Goal: Obtain resource: Download file/media

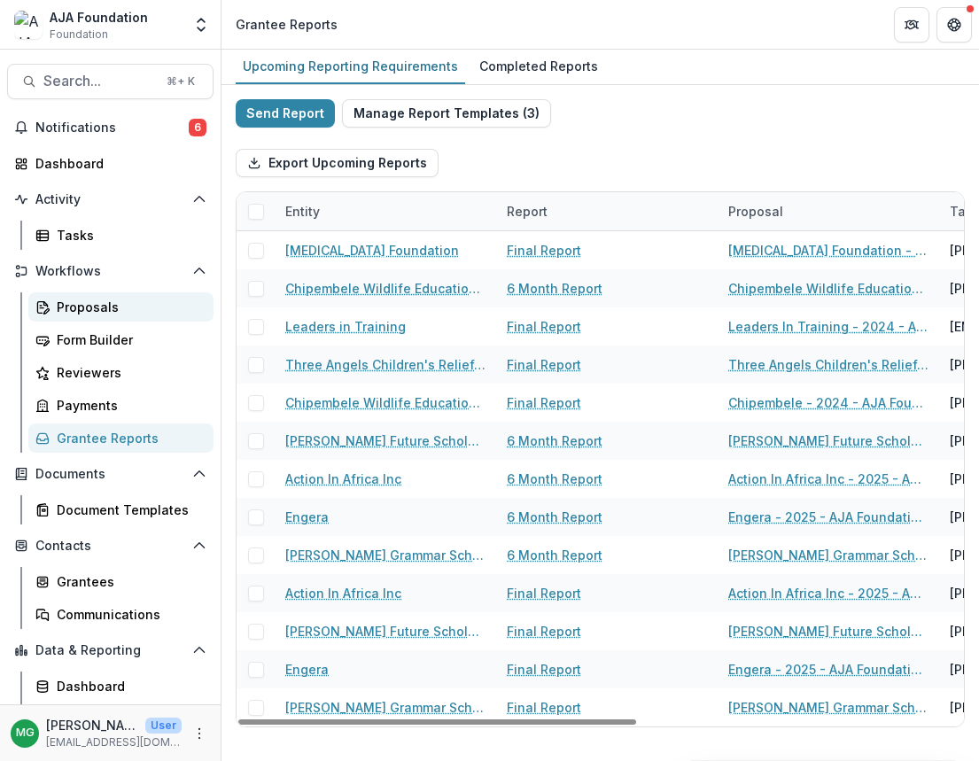
click at [115, 310] on div "Proposals" at bounding box center [128, 307] width 143 height 19
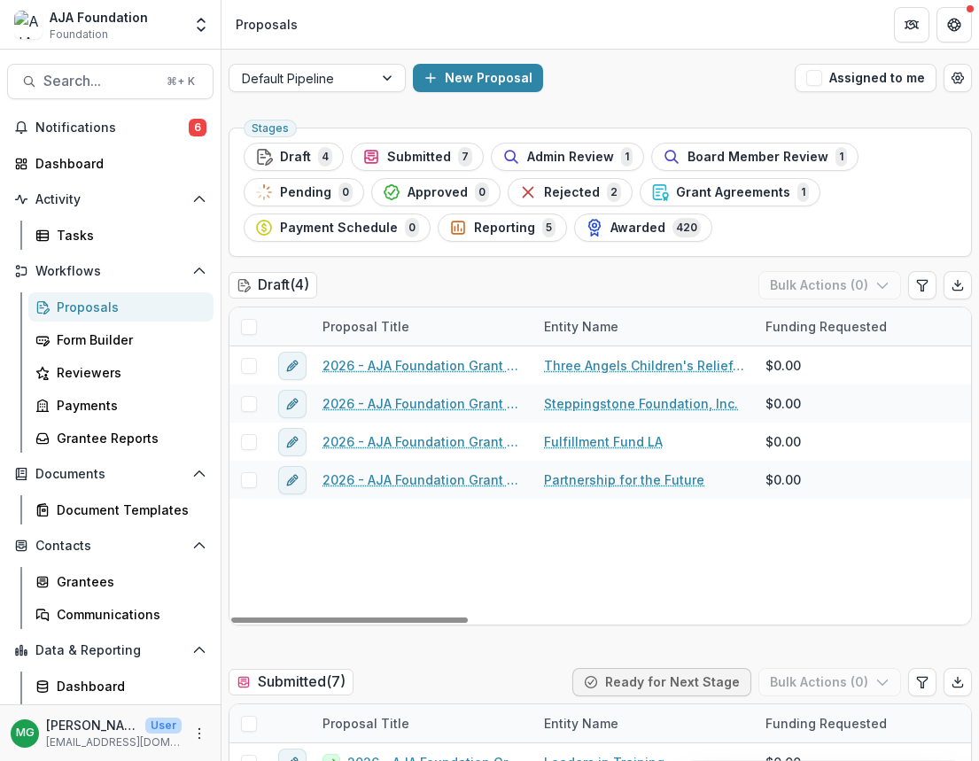
click at [95, 308] on div "Proposals" at bounding box center [128, 307] width 143 height 19
click at [97, 311] on div "Proposals" at bounding box center [128, 307] width 143 height 19
click at [98, 433] on div "Grantee Reports" at bounding box center [128, 438] width 143 height 19
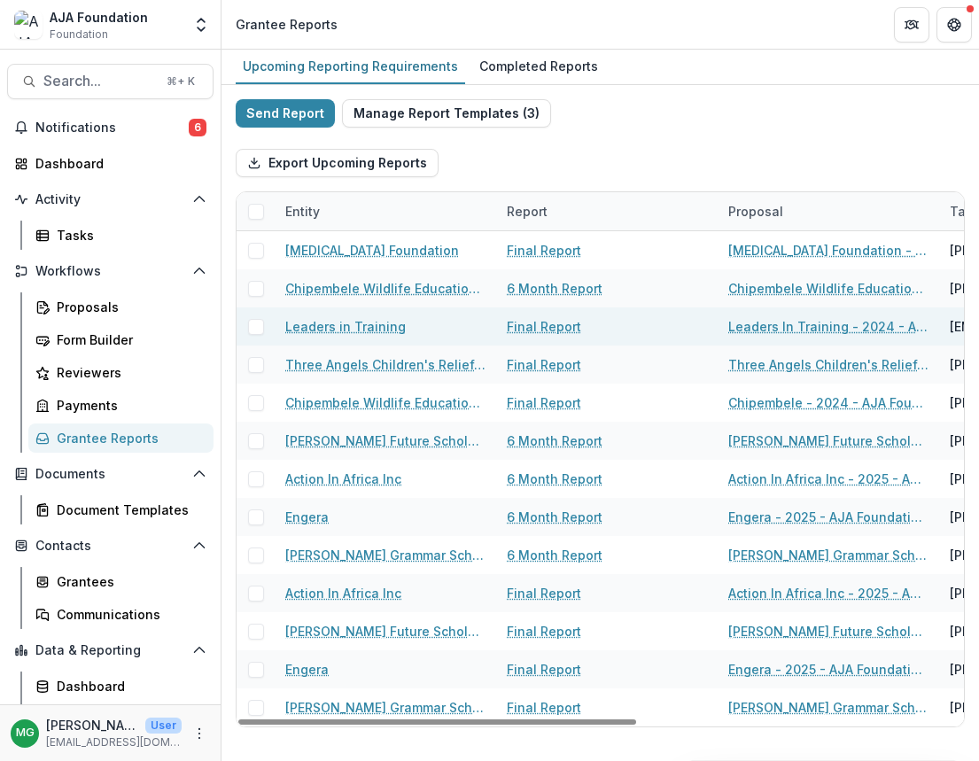
click at [516, 324] on link "Final Report" at bounding box center [544, 326] width 74 height 19
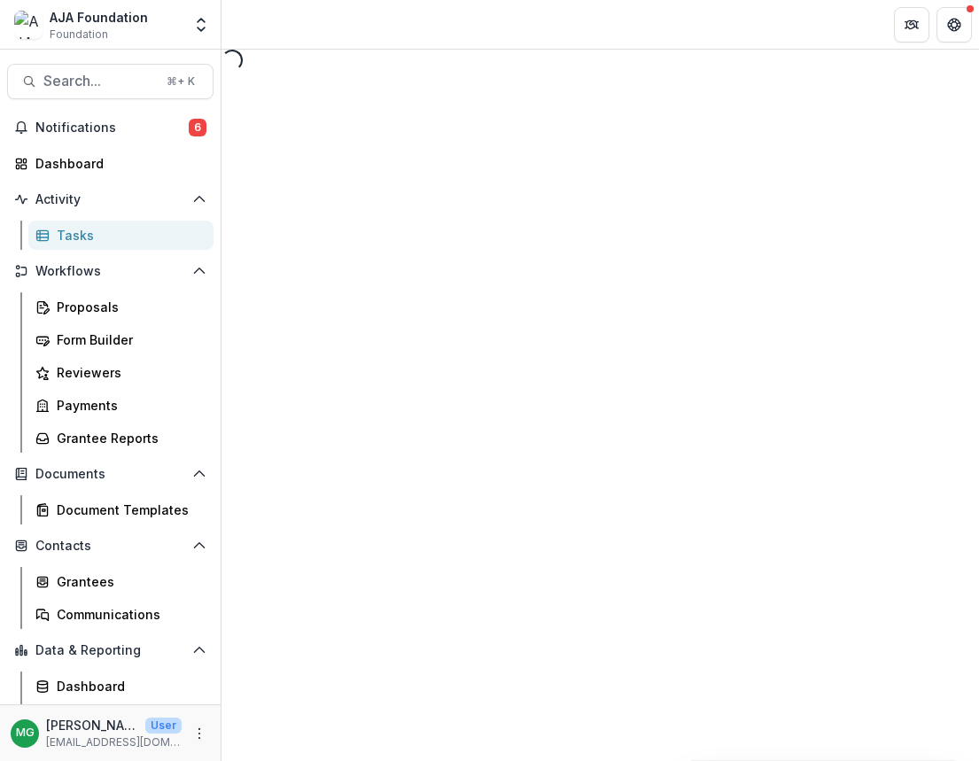
select select "********"
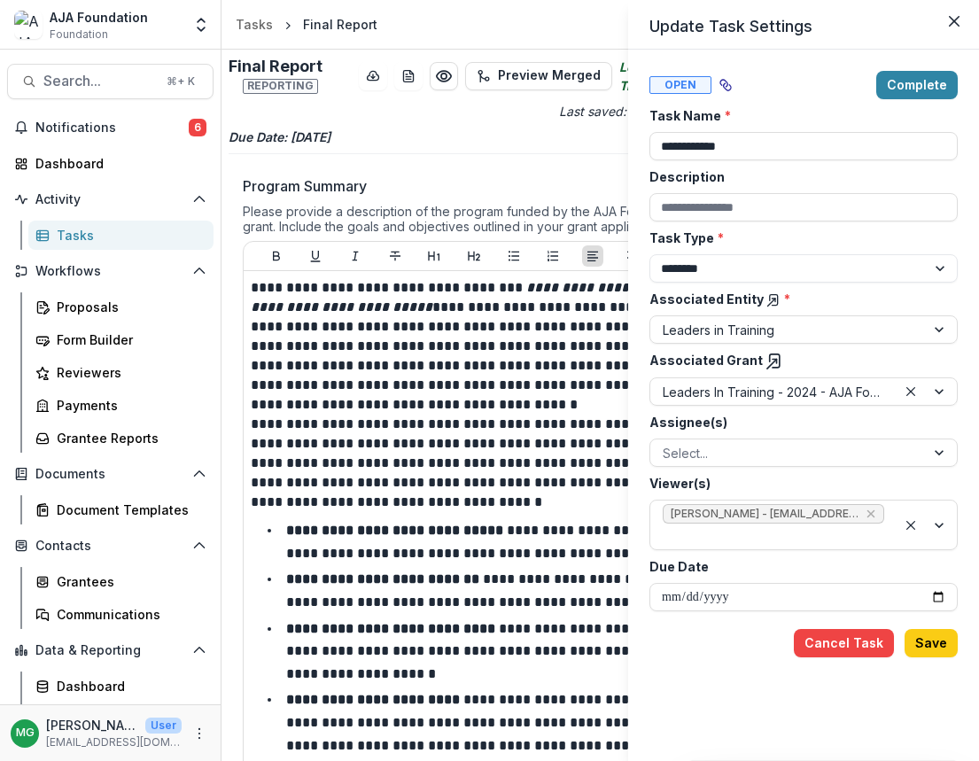
click at [483, 371] on div "**********" at bounding box center [489, 380] width 979 height 761
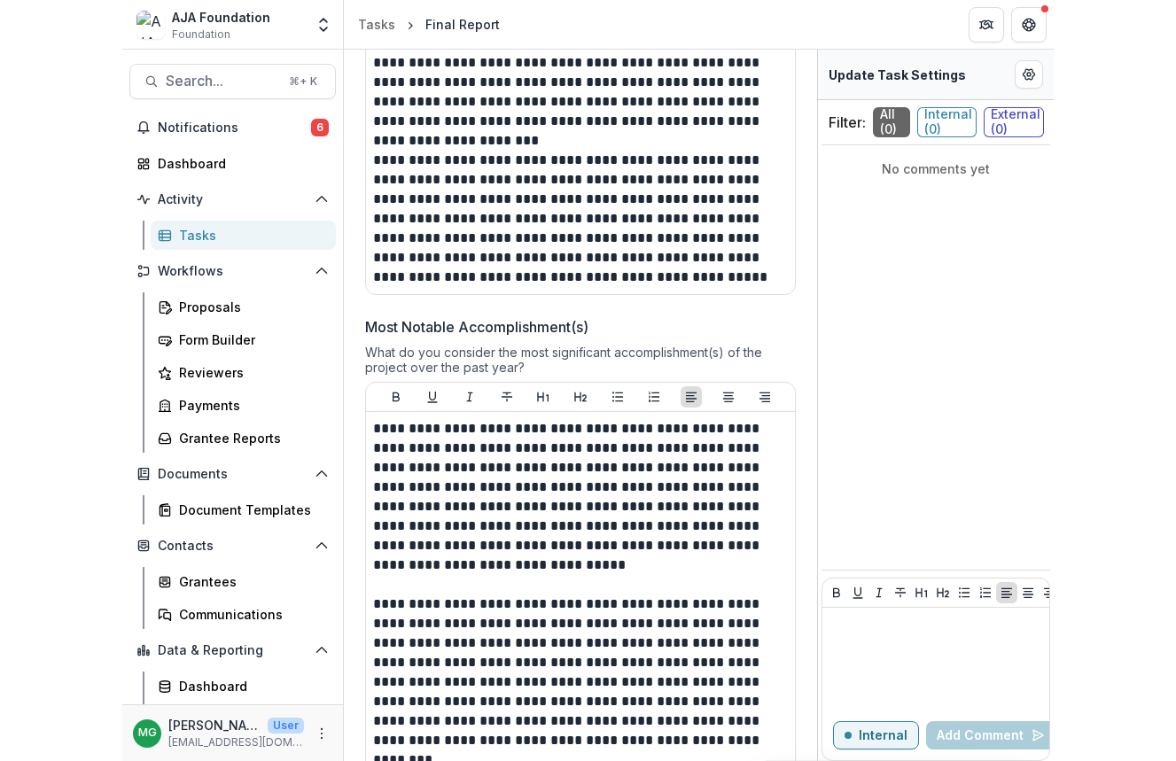
scroll to position [2032, 0]
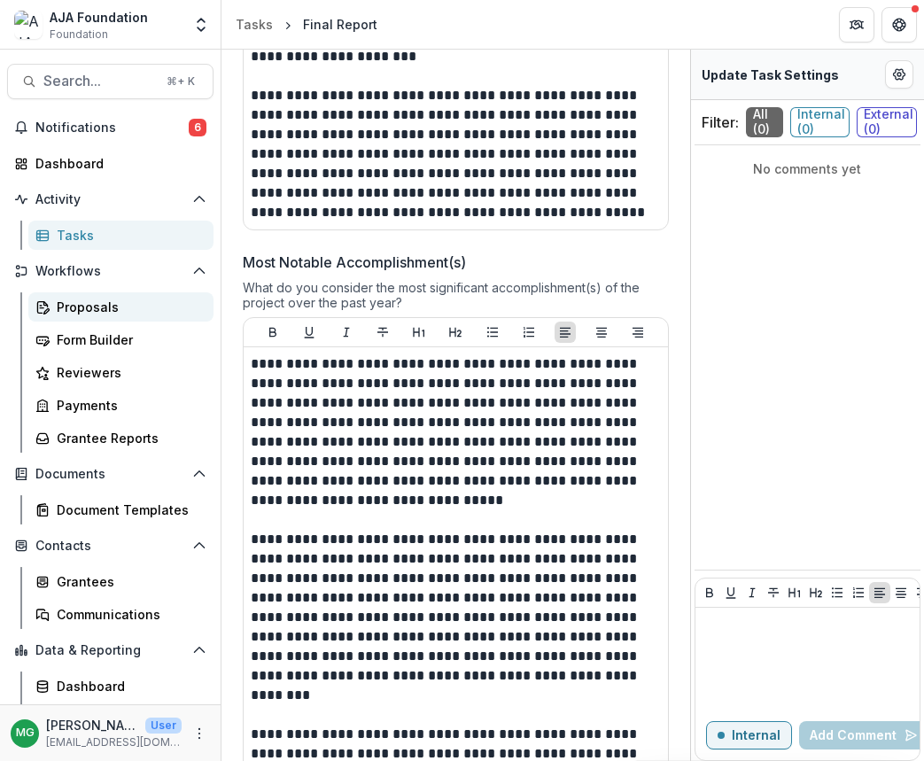
click at [92, 307] on div "Proposals" at bounding box center [128, 307] width 143 height 19
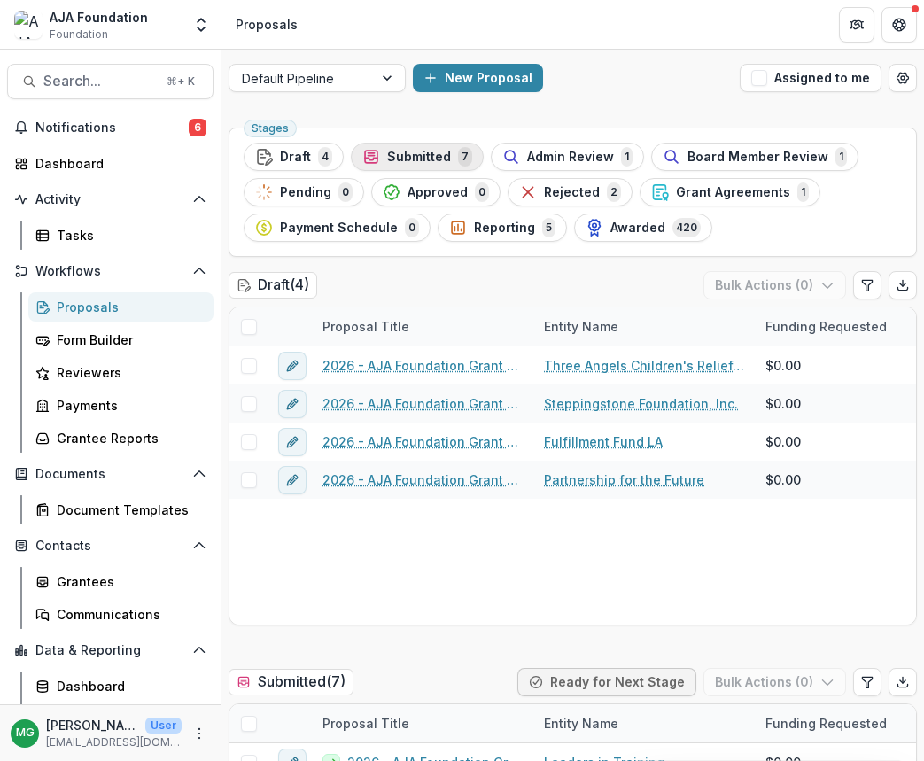
click at [425, 160] on span "Submitted" at bounding box center [419, 157] width 64 height 15
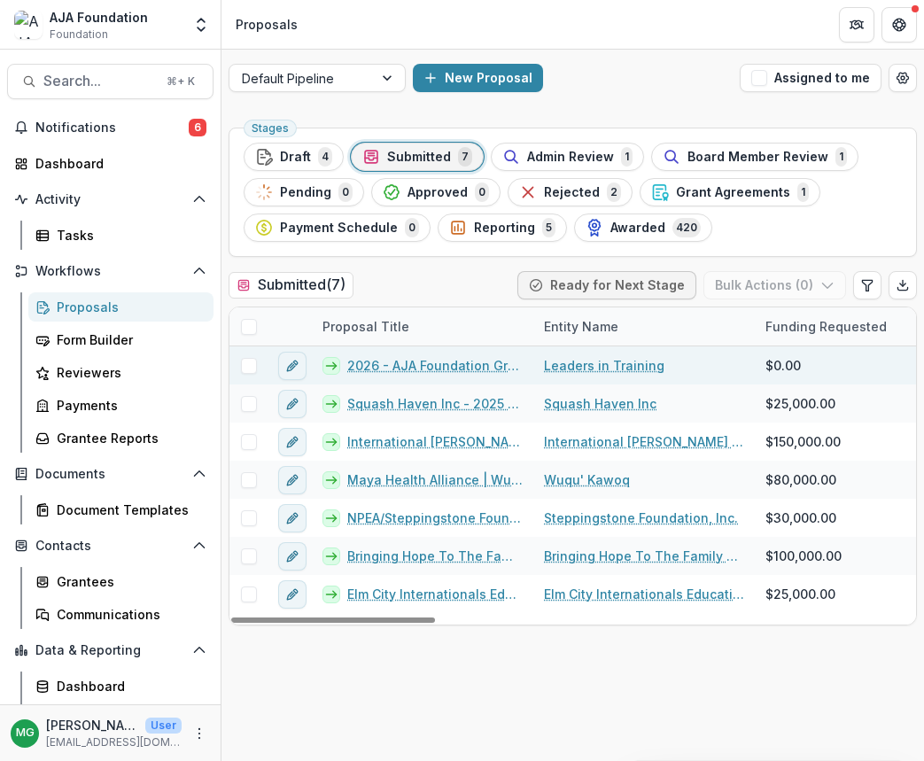
click at [606, 364] on link "Leaders in Training" at bounding box center [604, 365] width 121 height 19
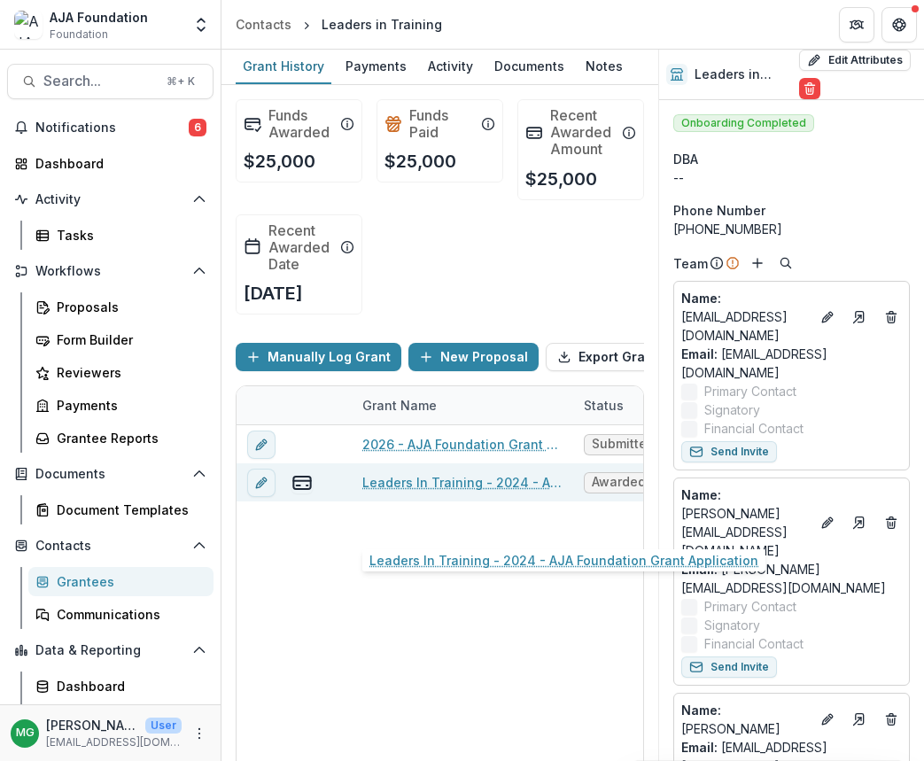
click at [460, 492] on link "Leaders In Training - 2024 - AJA Foundation Grant Application" at bounding box center [462, 482] width 200 height 19
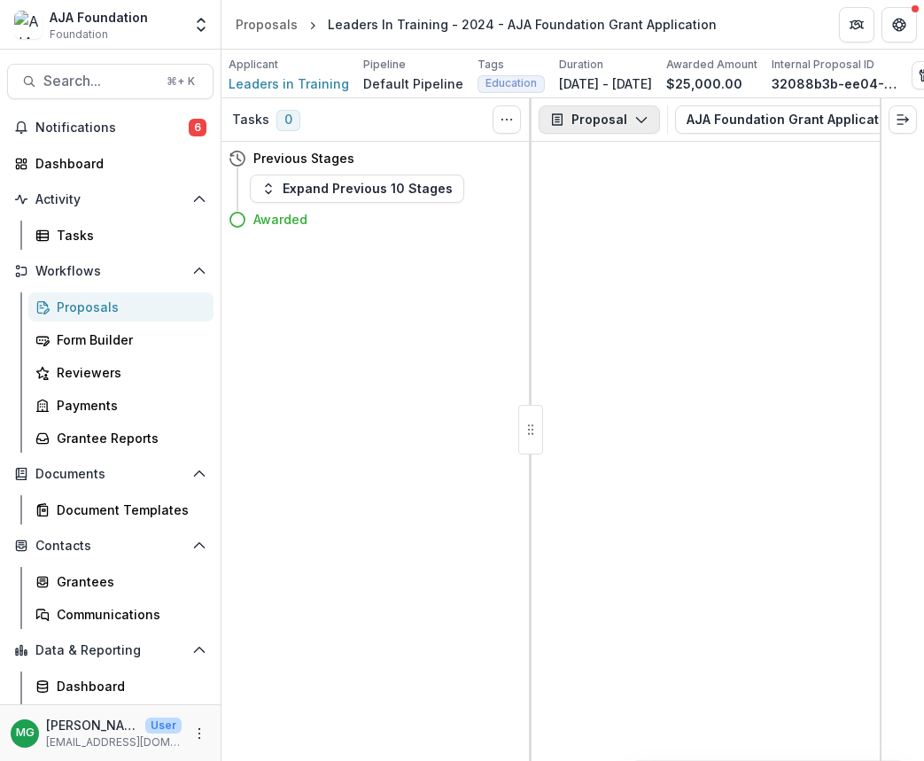
click at [589, 119] on button "Proposal" at bounding box center [599, 119] width 121 height 28
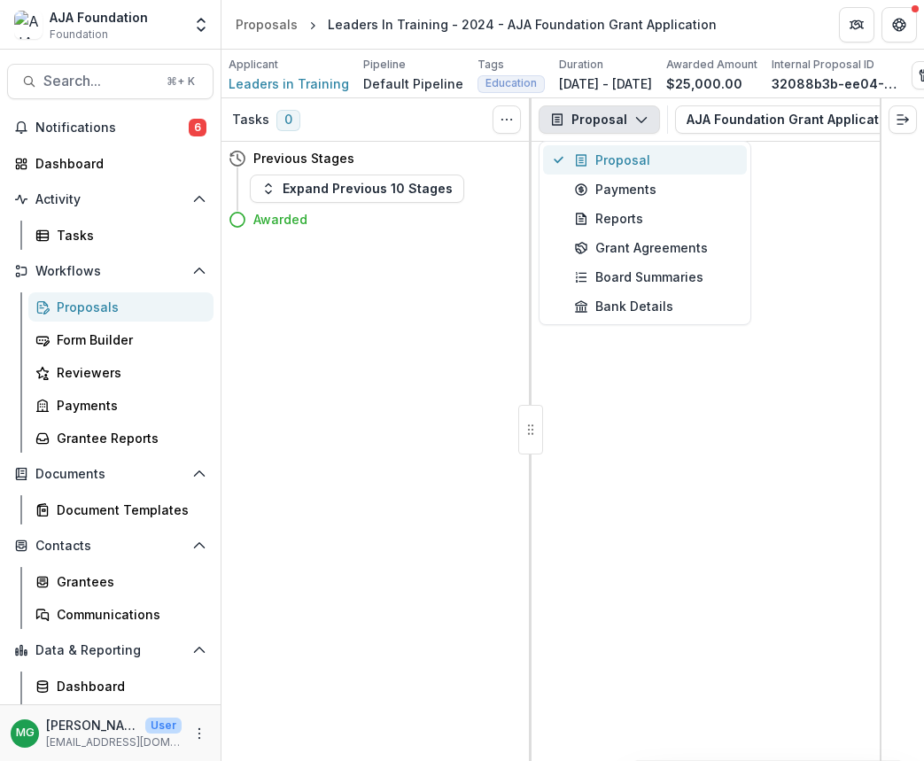
click at [596, 160] on div "Proposal" at bounding box center [655, 160] width 162 height 19
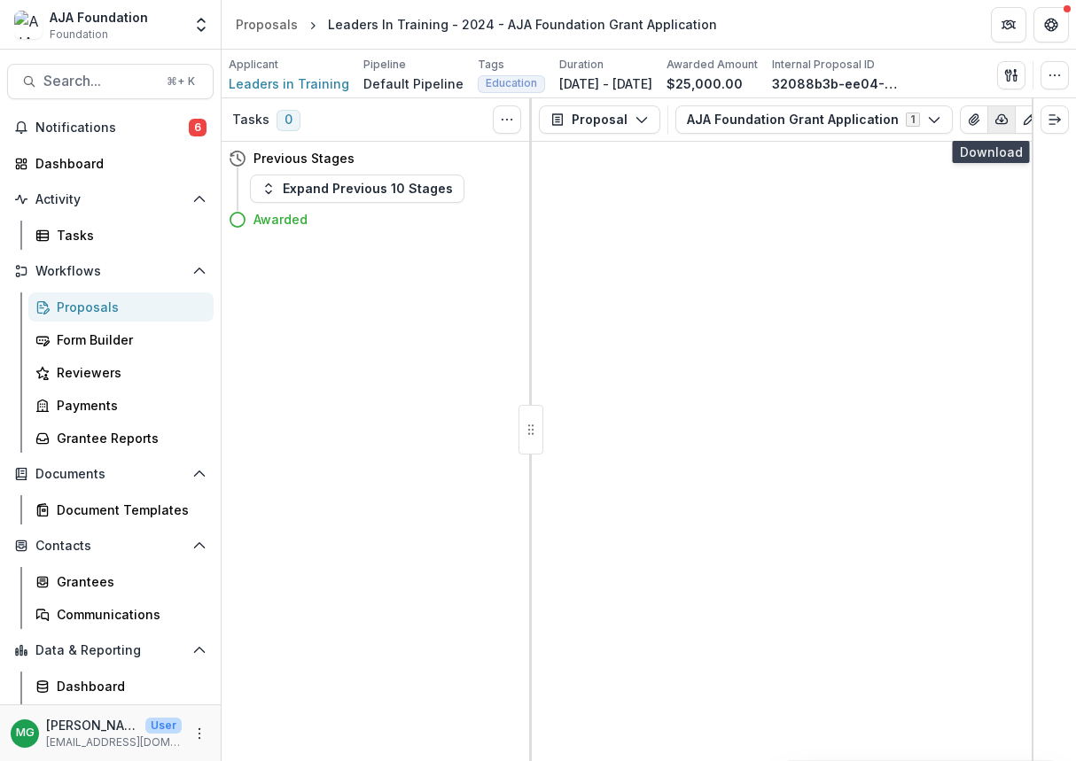
click at [978, 121] on icon "button" at bounding box center [1001, 120] width 14 height 14
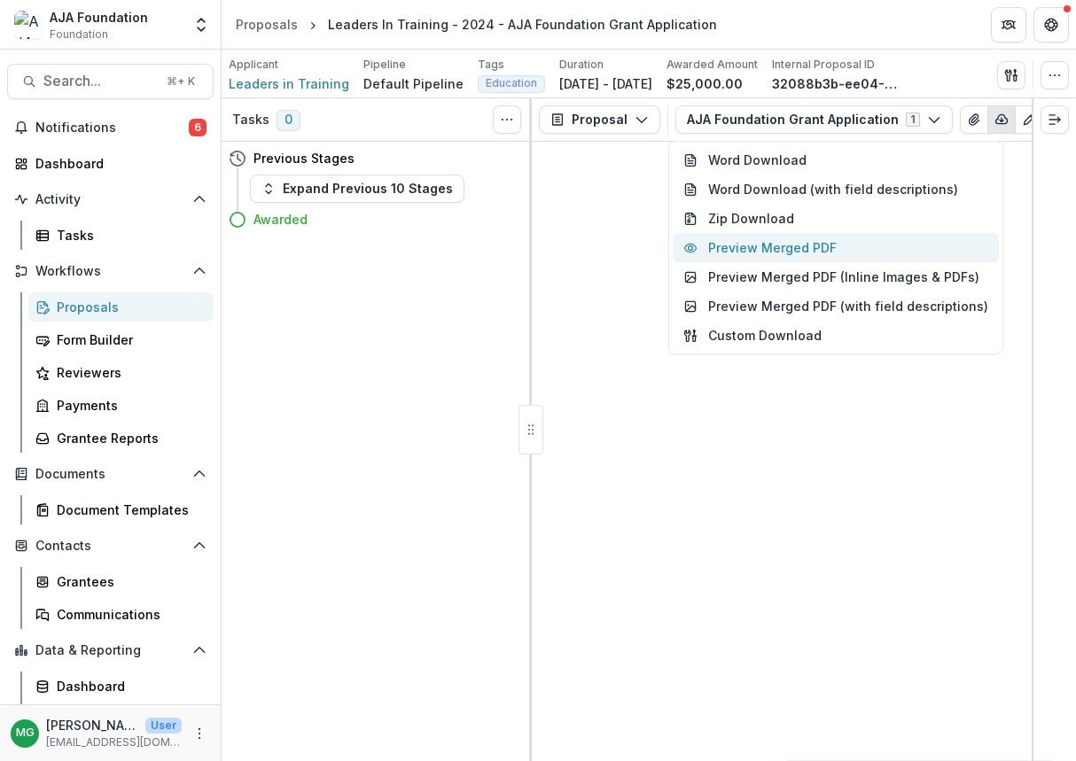
click at [774, 248] on button "Preview Merged PDF" at bounding box center [836, 247] width 326 height 29
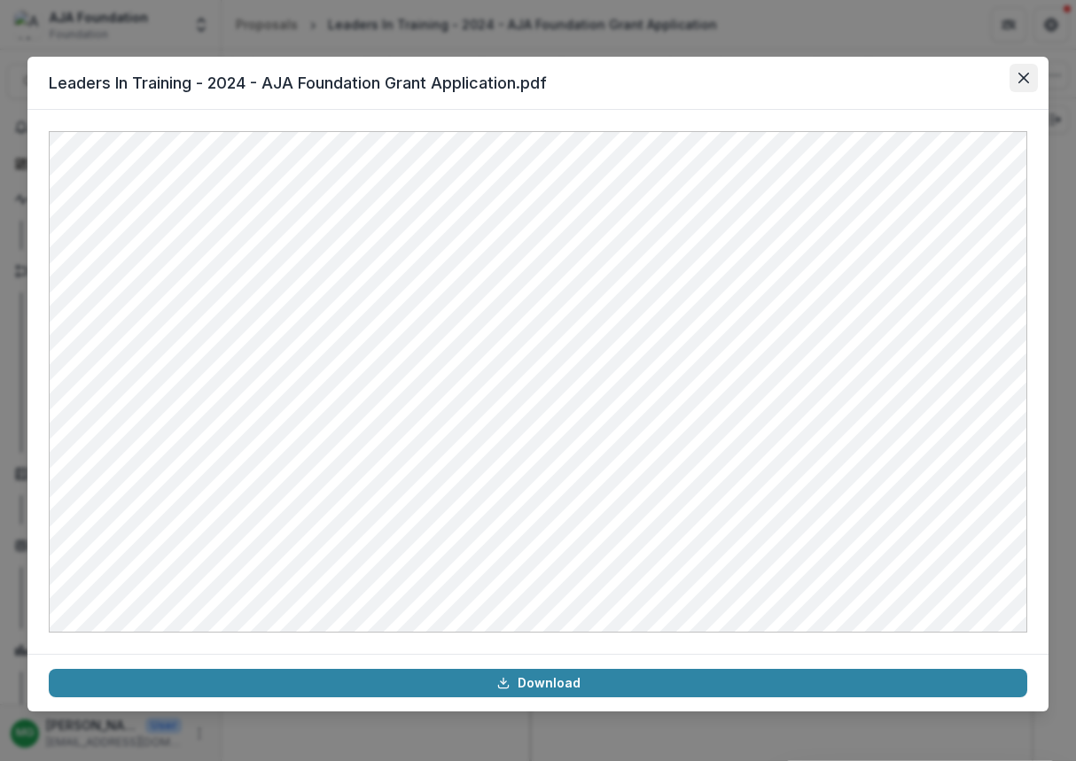
click at [978, 76] on icon "Close" at bounding box center [1023, 78] width 11 height 11
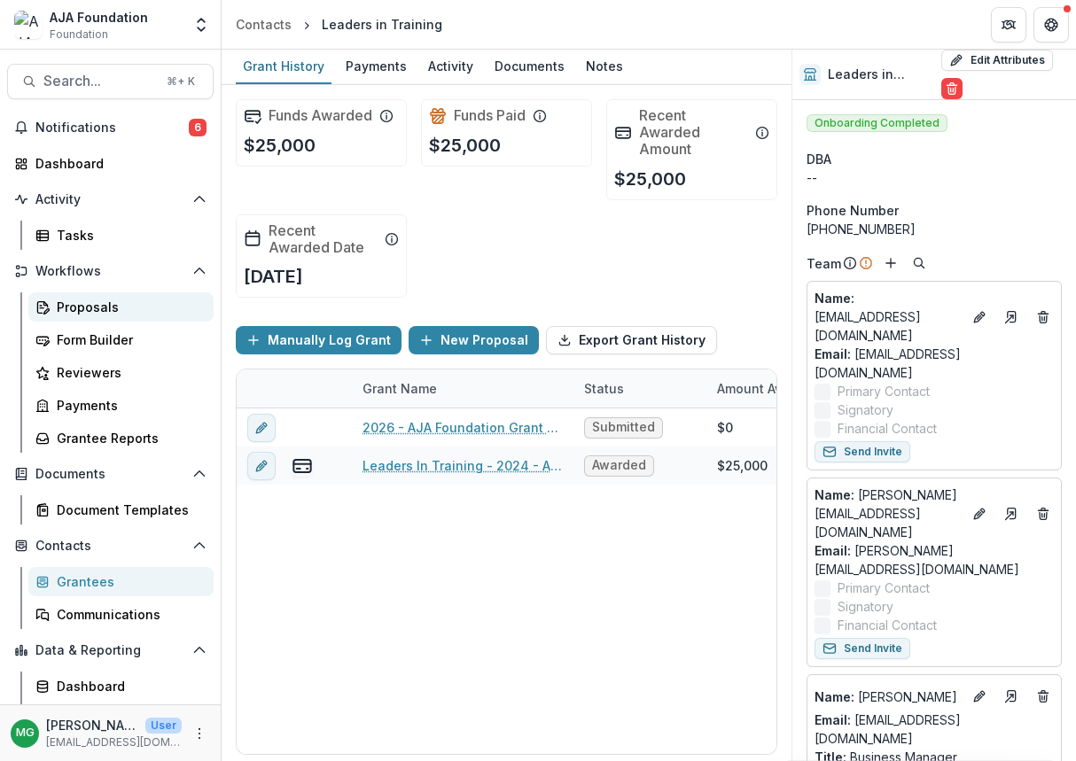
click at [82, 315] on div "Proposals" at bounding box center [128, 307] width 143 height 19
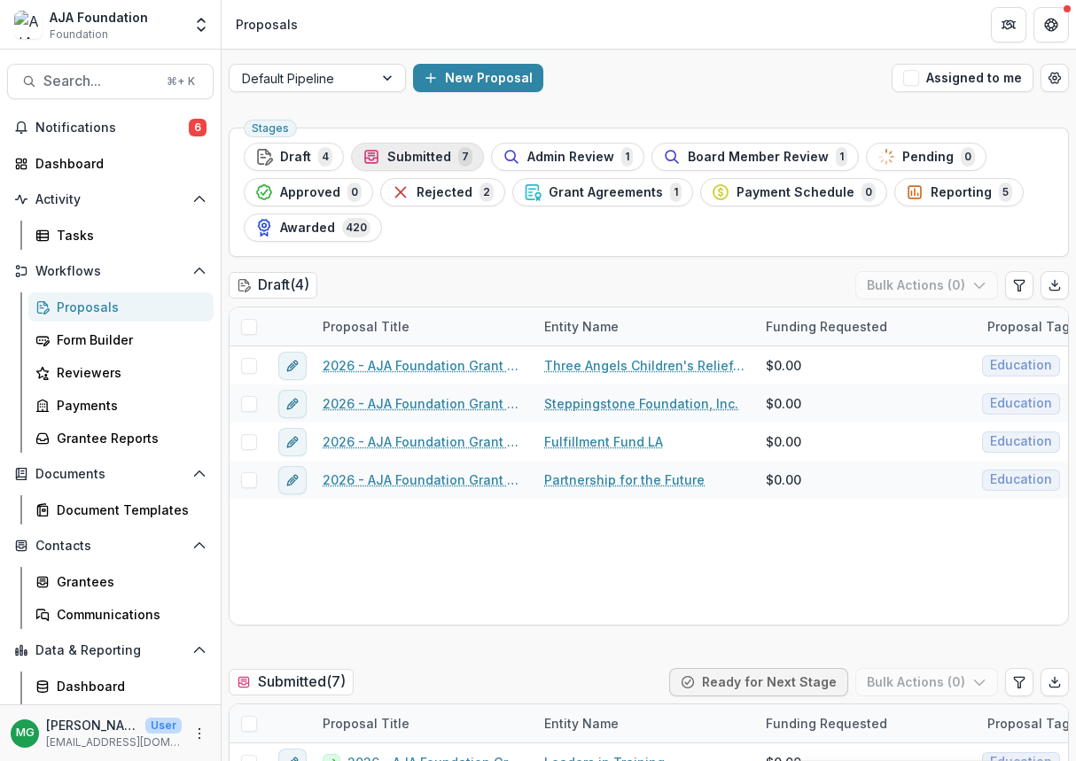
click at [424, 160] on span "Submitted" at bounding box center [419, 157] width 64 height 15
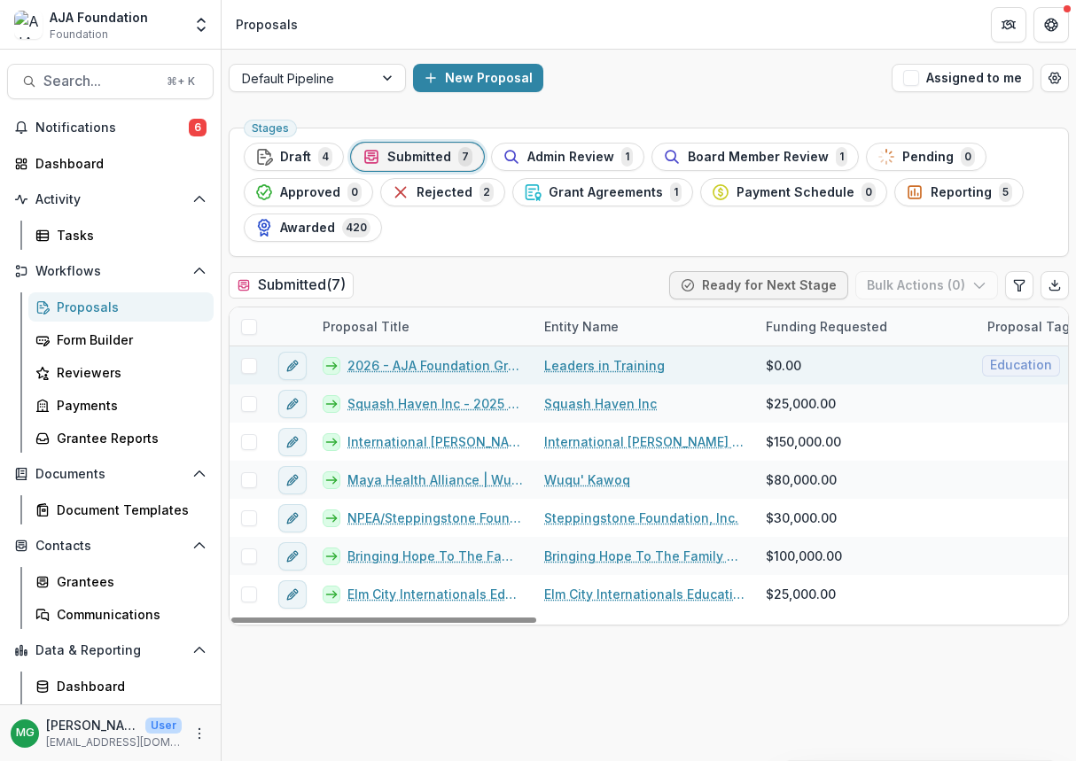
click at [592, 367] on link "Leaders in Training" at bounding box center [604, 365] width 121 height 19
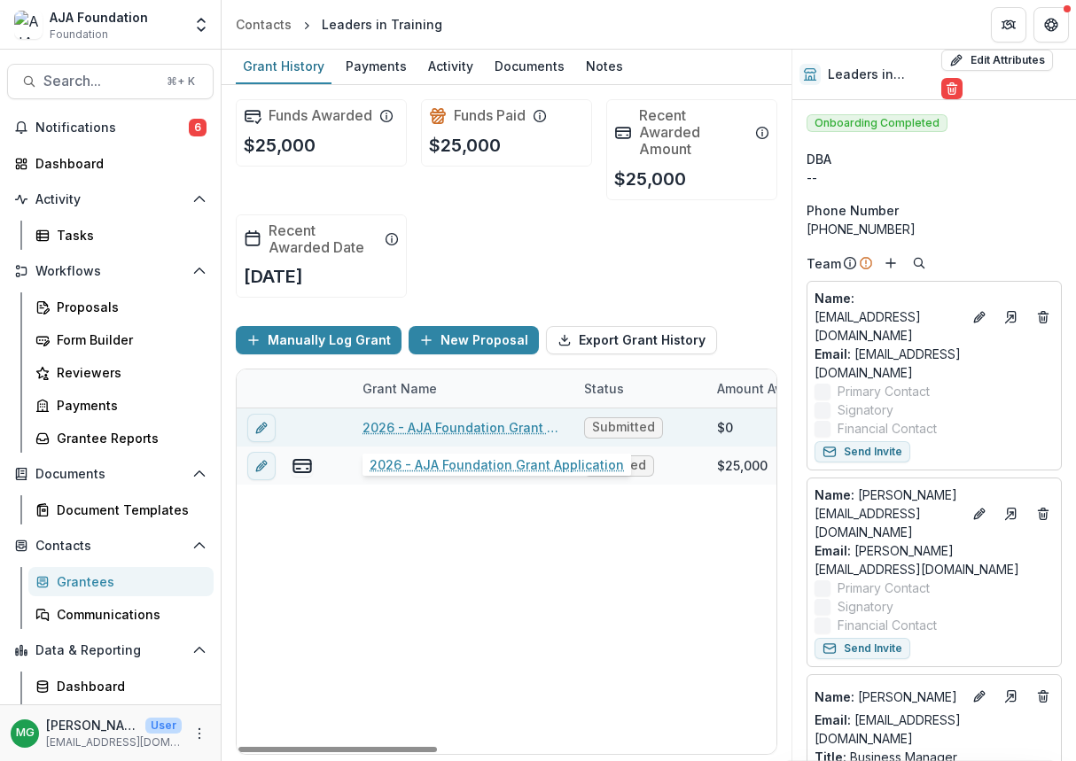
click at [429, 423] on link "2026 - AJA Foundation Grant Application" at bounding box center [462, 427] width 200 height 19
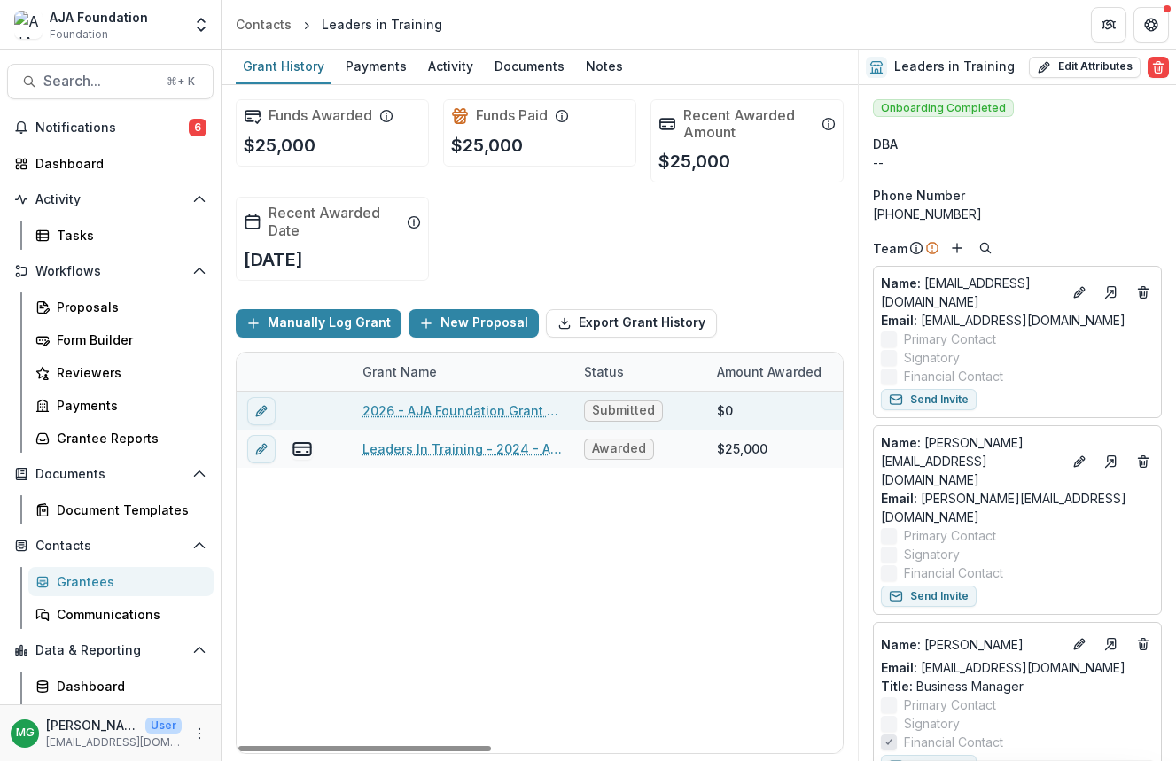
click at [520, 411] on link "2026 - AJA Foundation Grant Application" at bounding box center [462, 410] width 200 height 19
